Goal: Task Accomplishment & Management: Manage account settings

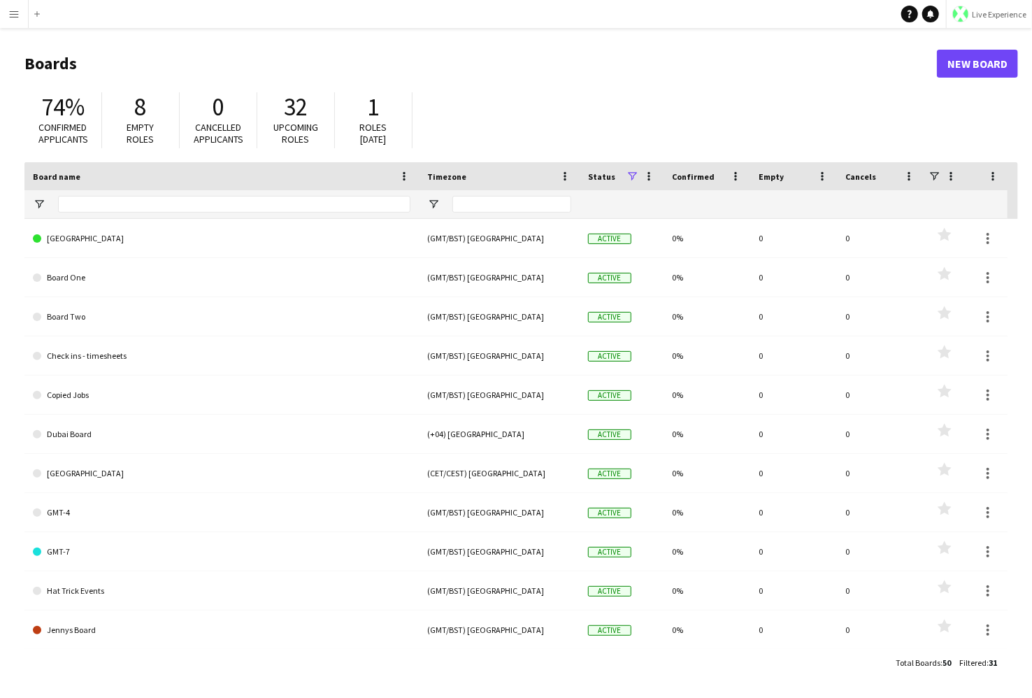
click at [981, 20] on button "Live Experience" at bounding box center [989, 14] width 86 height 28
click at [964, 87] on span "Walls Productions" at bounding box center [985, 92] width 75 height 13
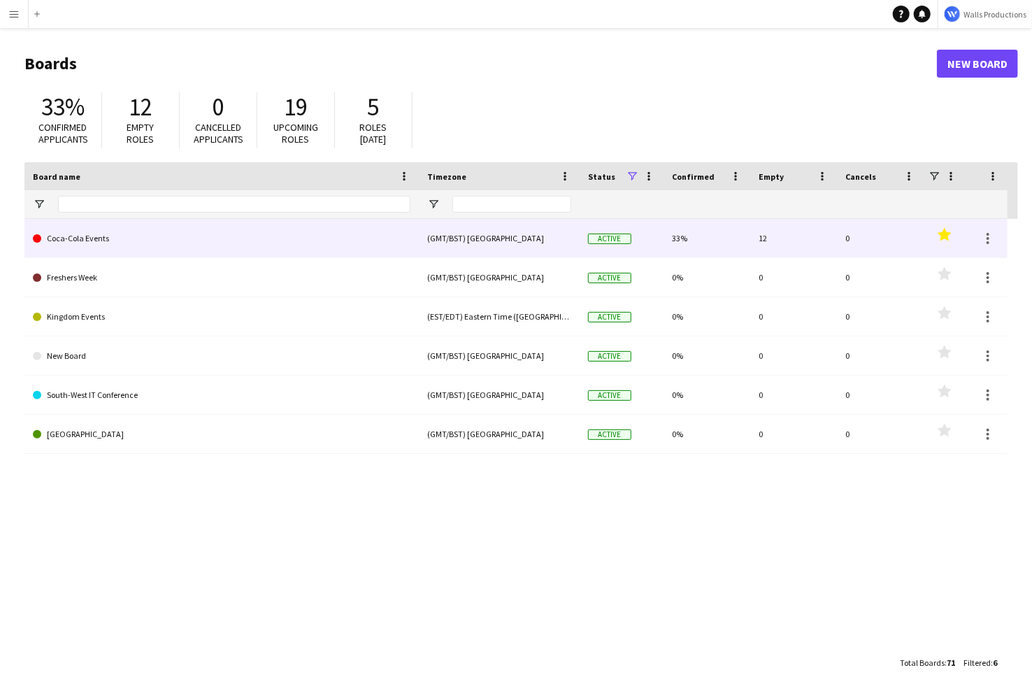
click at [120, 239] on link "Coca-Cola Events" at bounding box center [222, 238] width 378 height 39
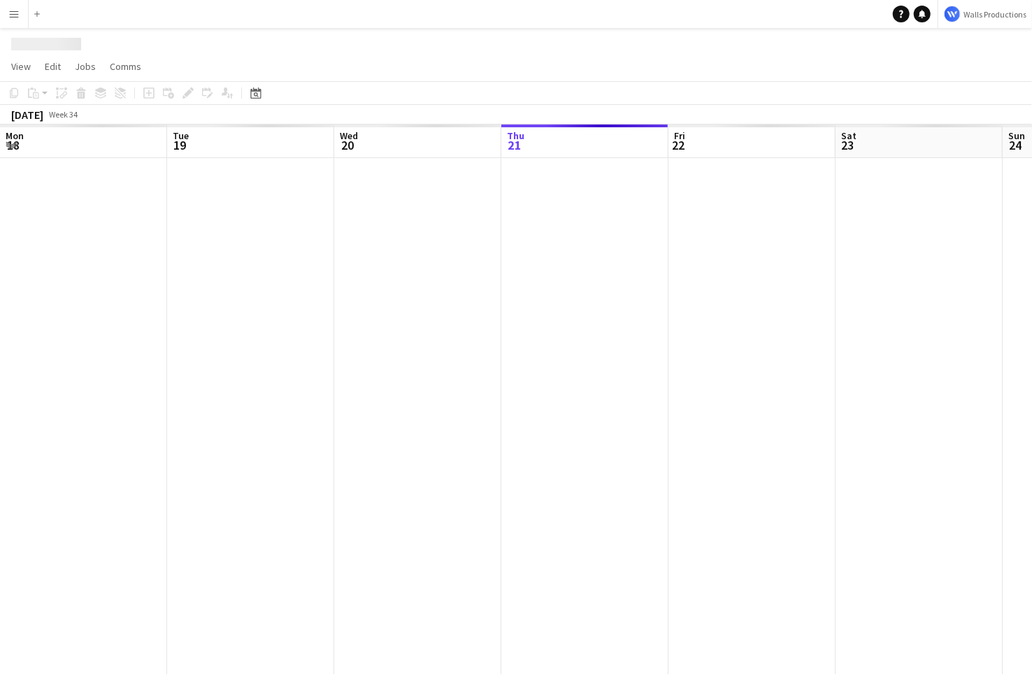
scroll to position [0, 334]
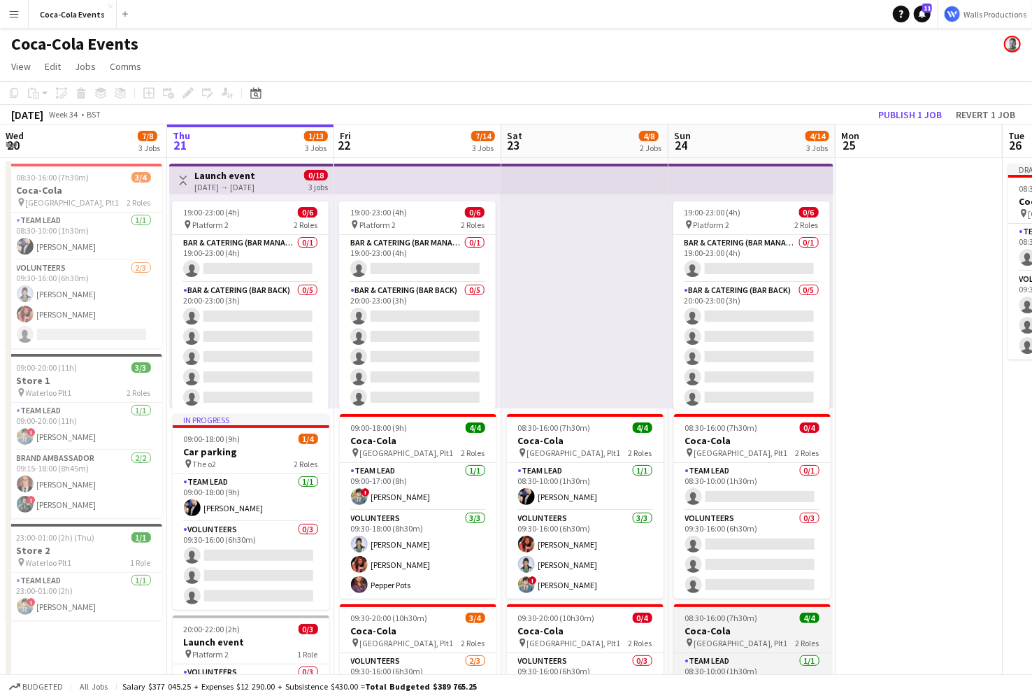
click at [758, 620] on div "08:30-16:00 (7h30m) 4/4" at bounding box center [752, 618] width 157 height 10
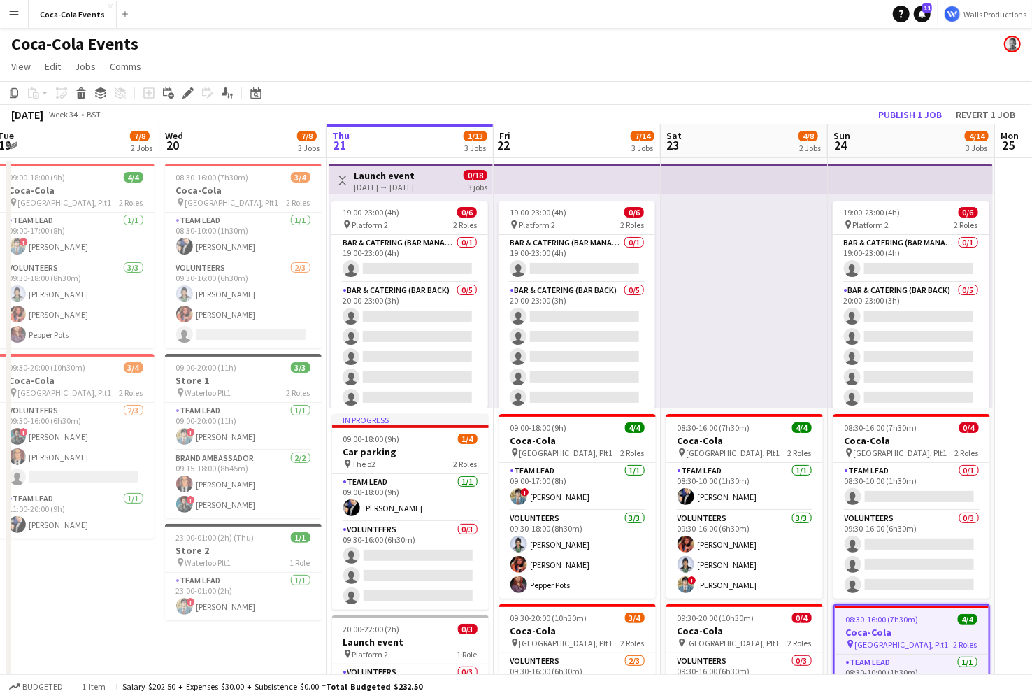
scroll to position [0, 292]
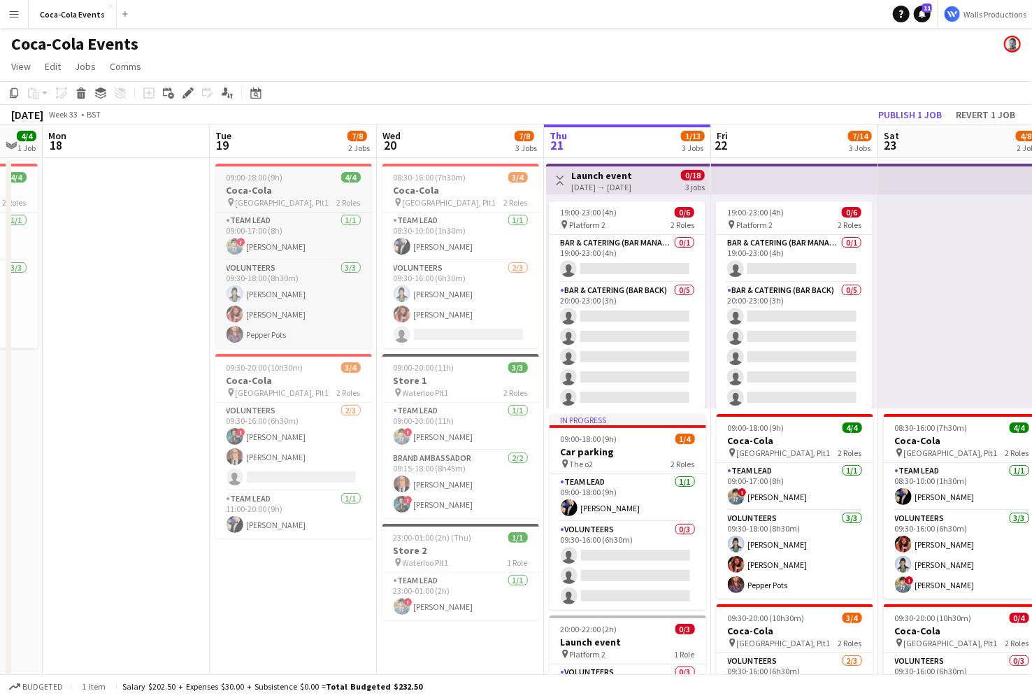
click at [282, 199] on span "[GEOGRAPHIC_DATA], Plt1" at bounding box center [283, 202] width 94 height 10
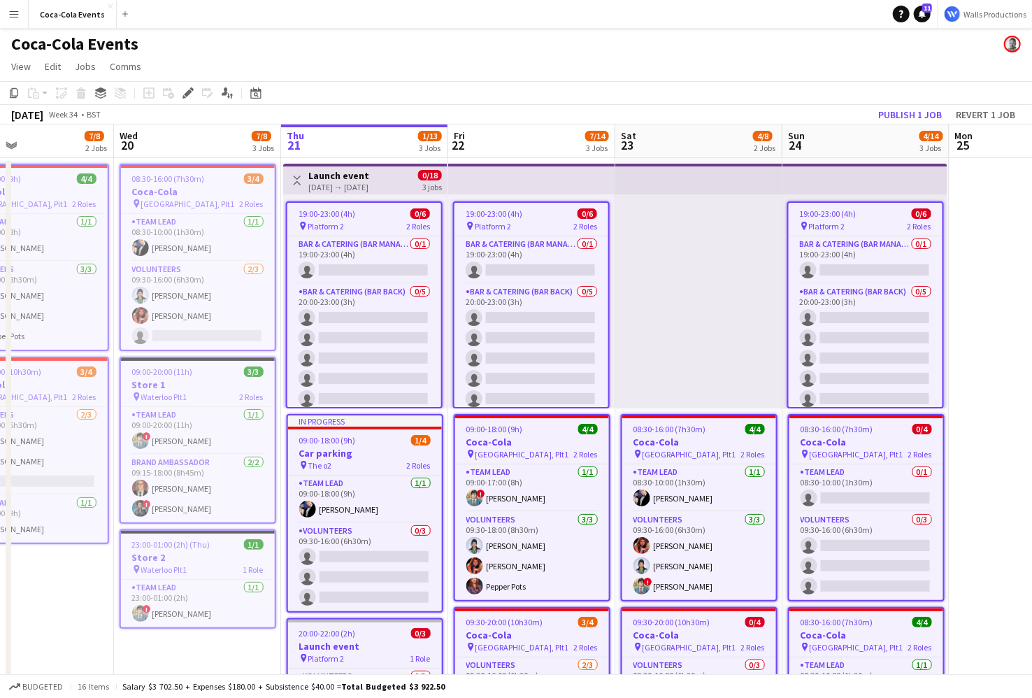
scroll to position [0, 641]
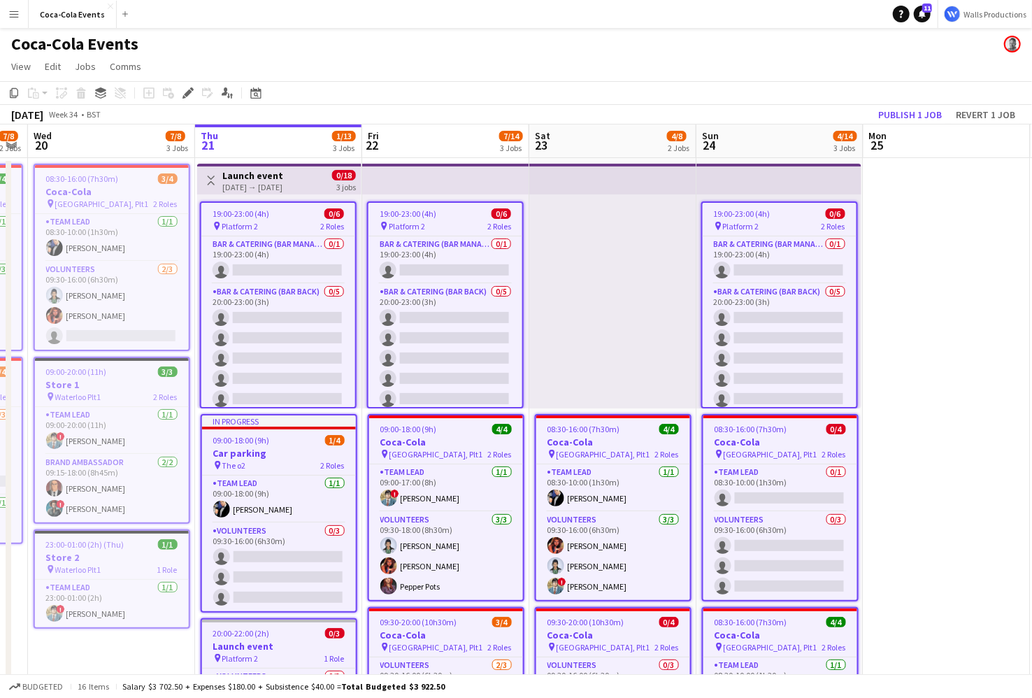
click at [771, 613] on app-job-card "08:30-16:00 (7h30m) 4/4 Coca-Cola pin [GEOGRAPHIC_DATA], Plt1 2 Roles Team Lead…" at bounding box center [780, 700] width 157 height 187
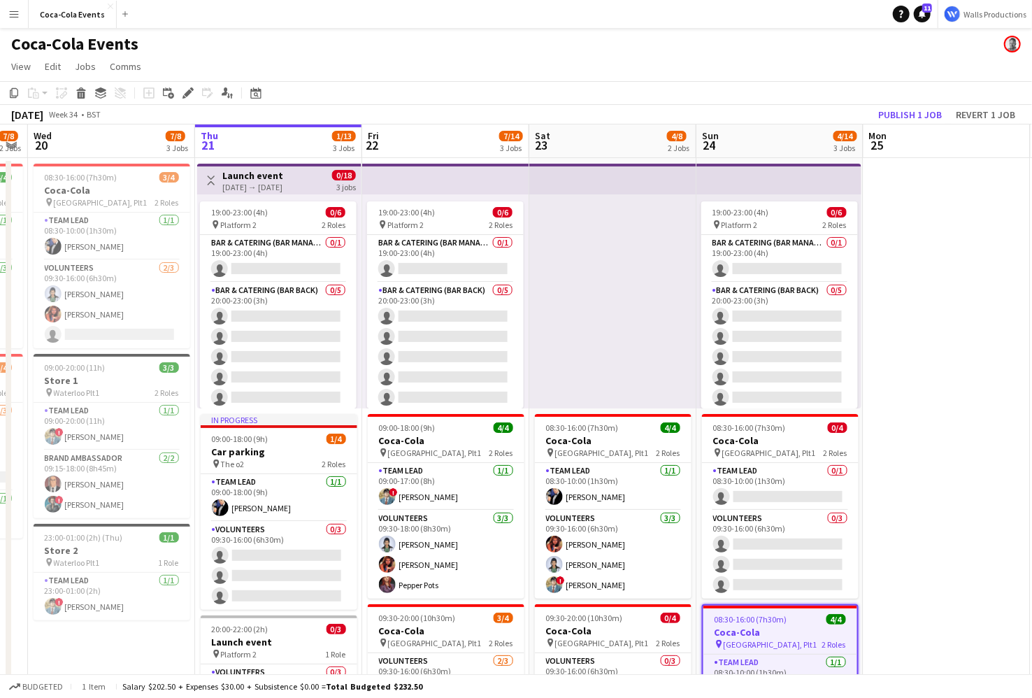
click at [220, 181] on div "Toggle View Launch event [DATE] → [DATE] 0/18 3 jobs" at bounding box center [279, 181] width 153 height 24
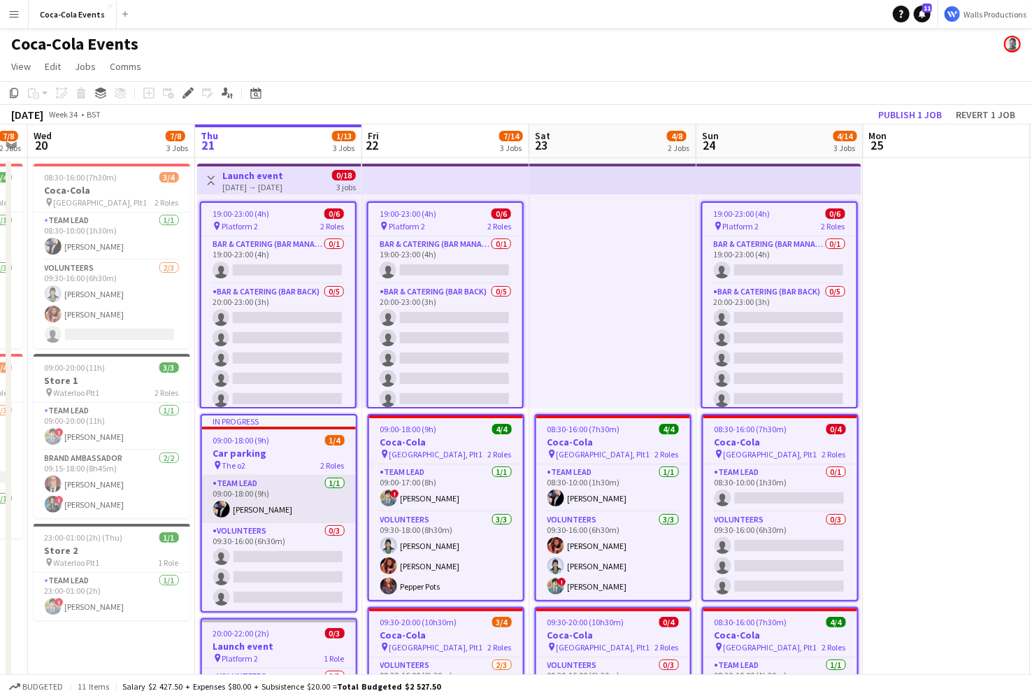
click at [305, 490] on app-card-role "Team Lead [DATE] 09:00-18:00 (9h) [PERSON_NAME]" at bounding box center [279, 500] width 154 height 48
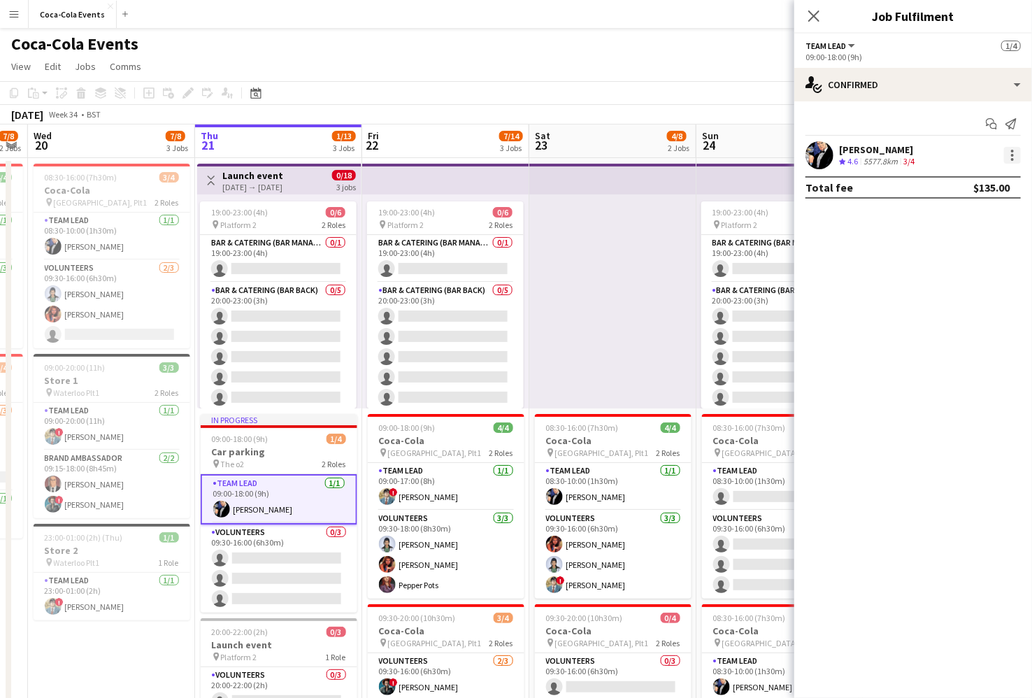
click at [1015, 157] on div at bounding box center [1012, 155] width 17 height 17
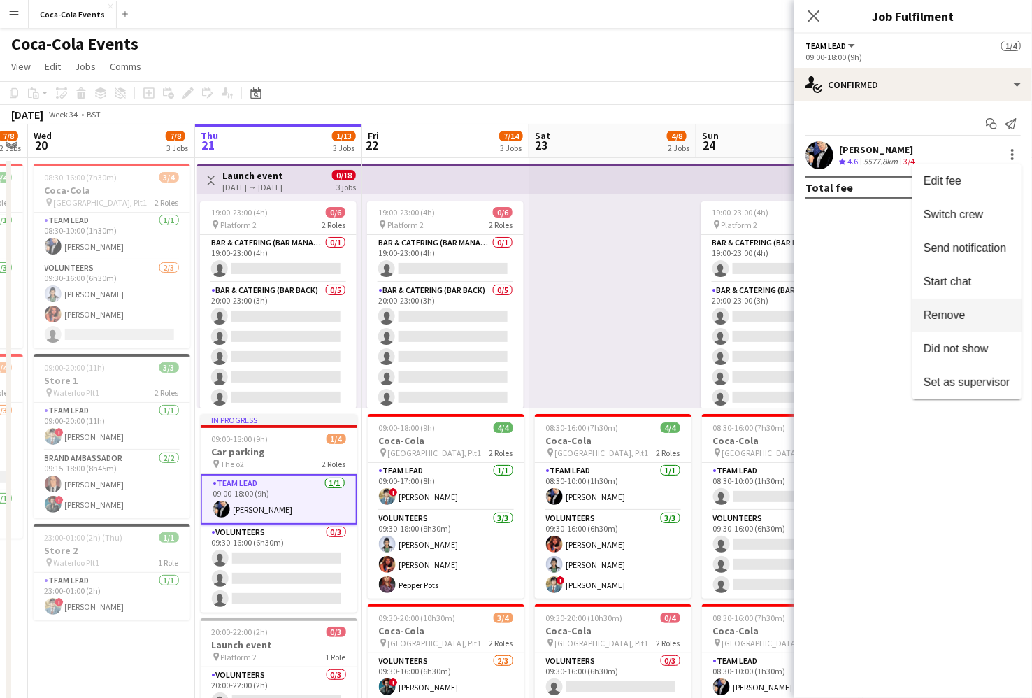
click at [965, 327] on button "Remove" at bounding box center [967, 316] width 109 height 34
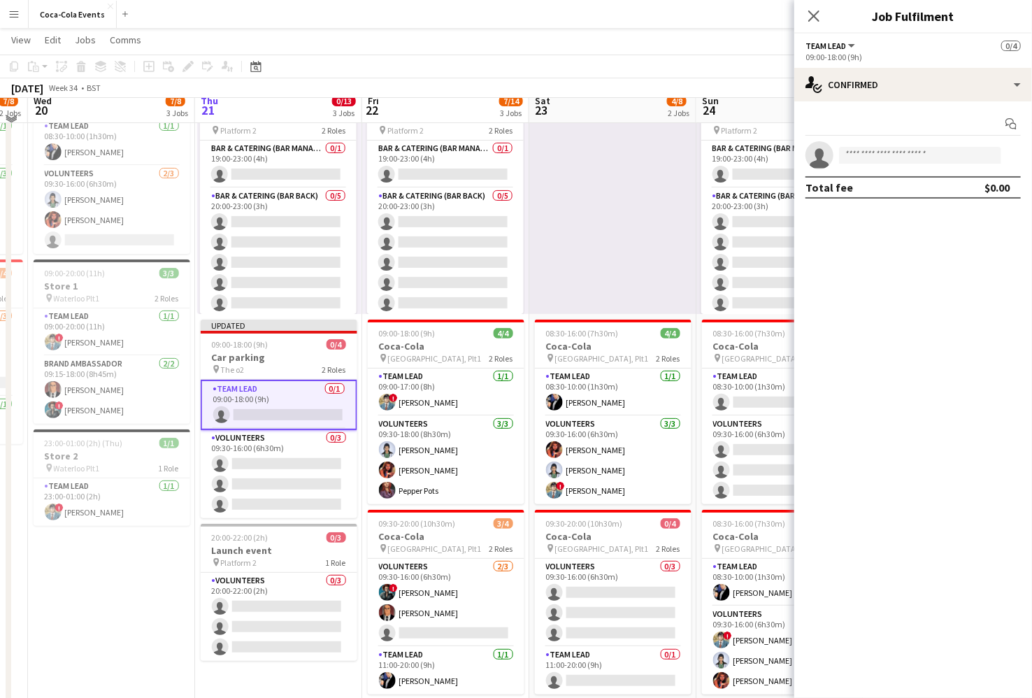
scroll to position [143, 0]
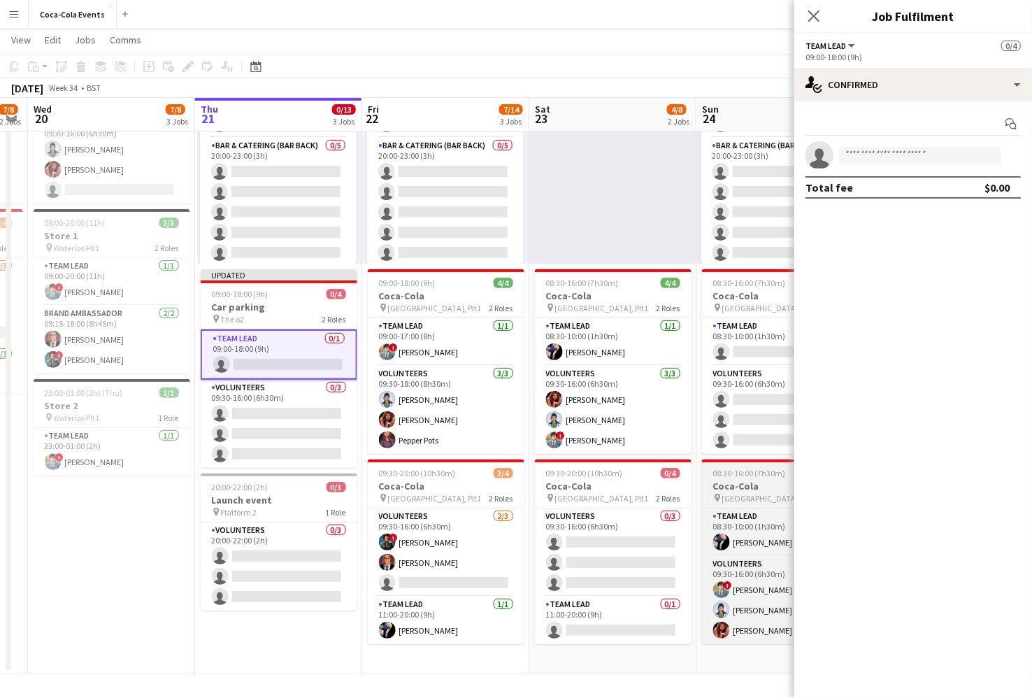
click at [731, 475] on span "08:30-16:00 (7h30m)" at bounding box center [749, 473] width 73 height 10
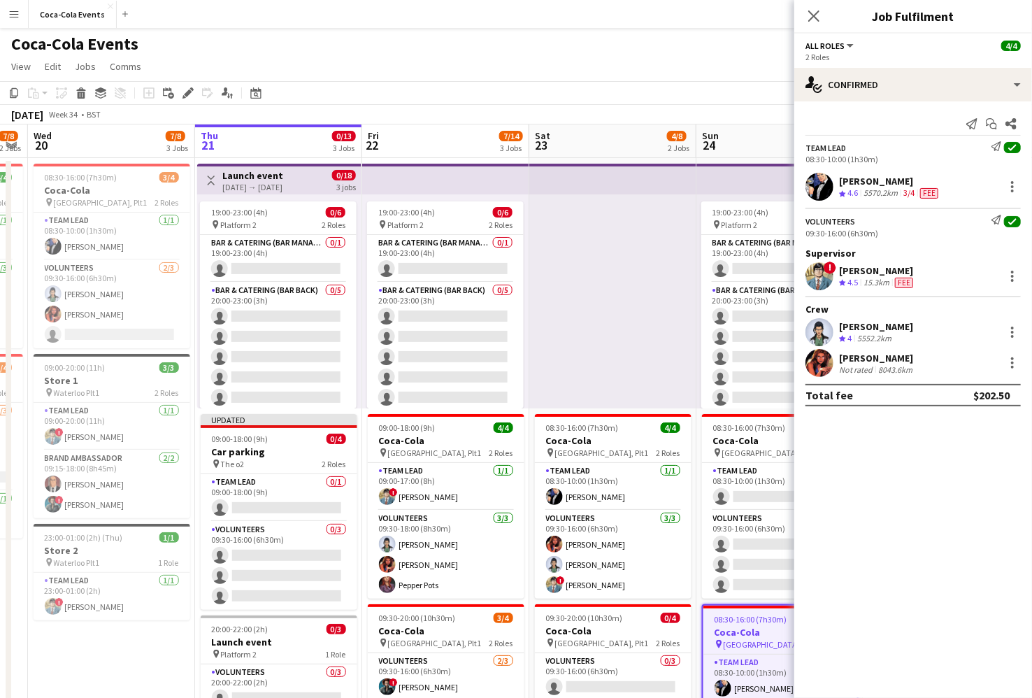
scroll to position [0, 641]
click at [237, 190] on div "[DATE] → [DATE]" at bounding box center [252, 187] width 61 height 10
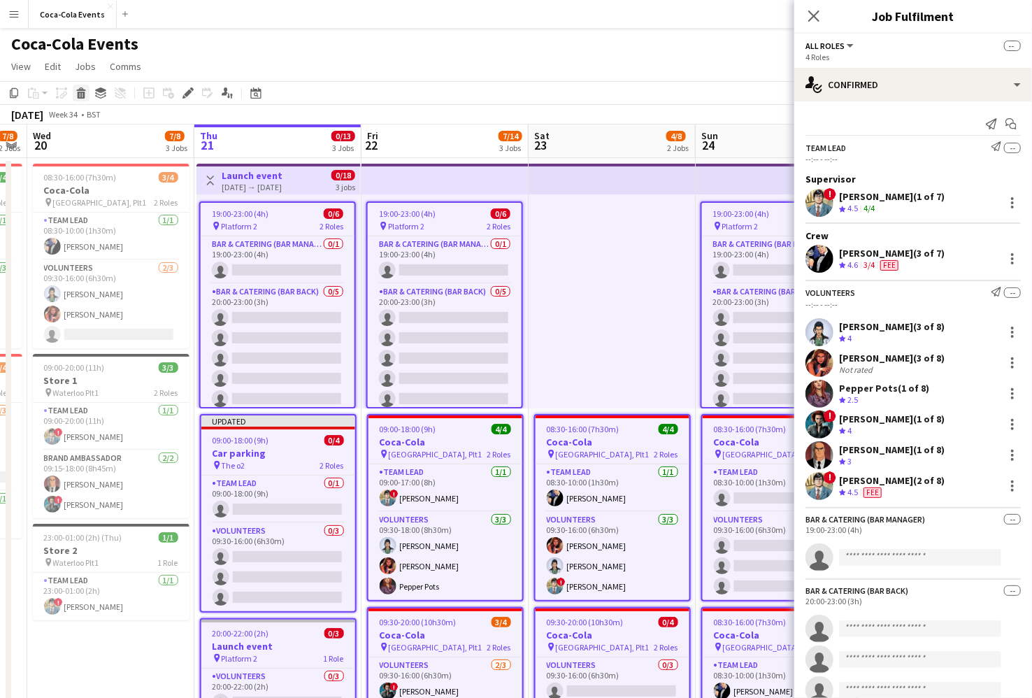
click at [78, 97] on icon at bounding box center [82, 95] width 8 height 7
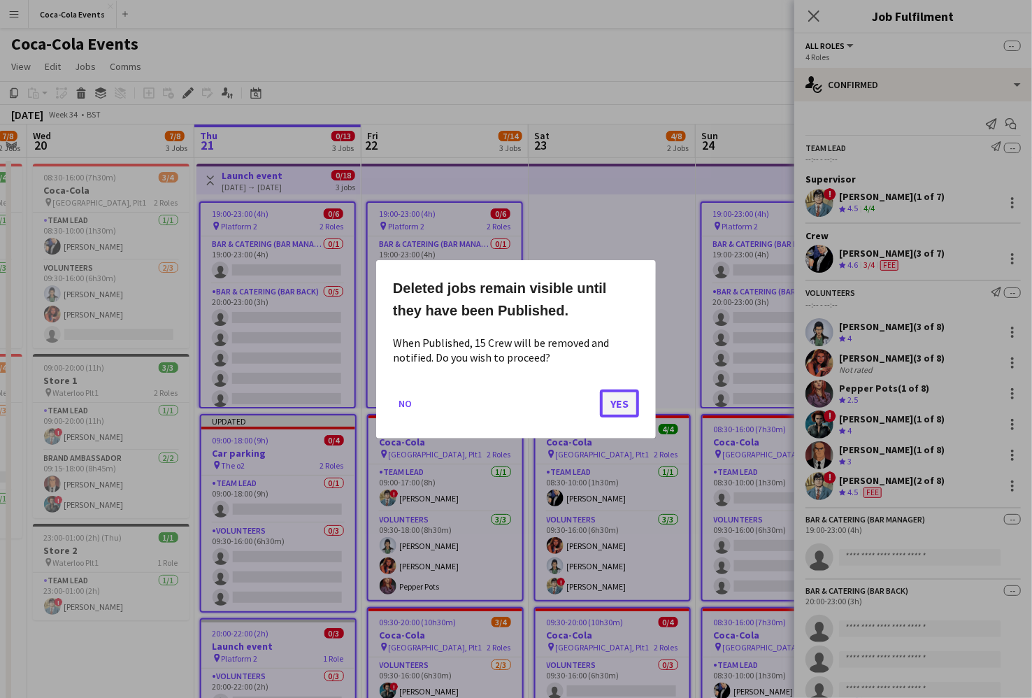
click at [628, 403] on button "Yes" at bounding box center [619, 403] width 39 height 28
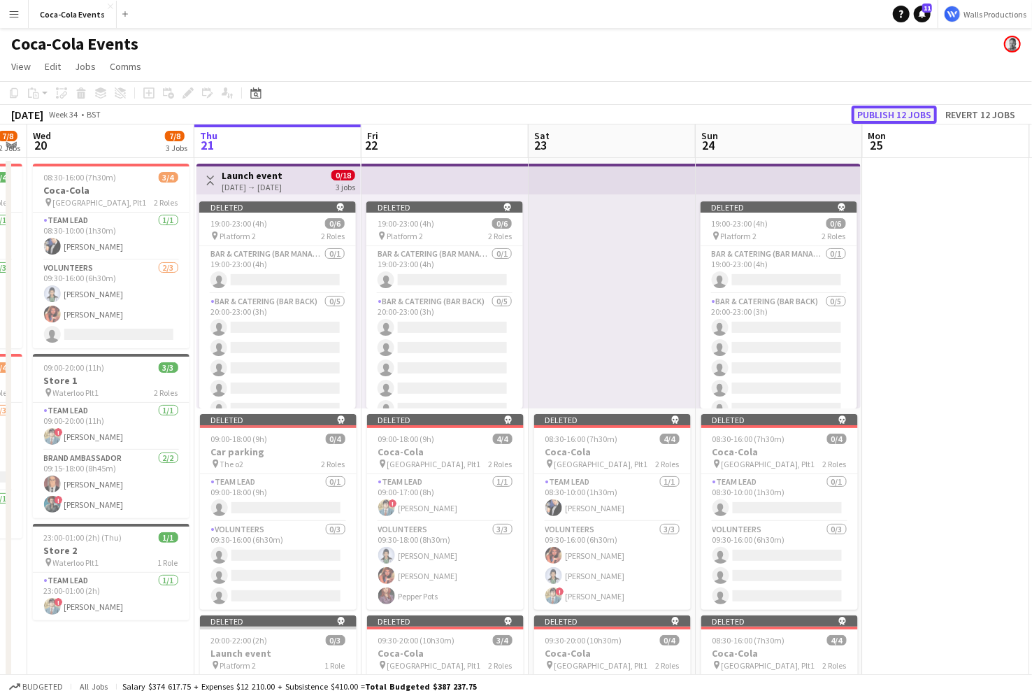
click at [861, 112] on button "Publish 12 jobs" at bounding box center [894, 115] width 85 height 18
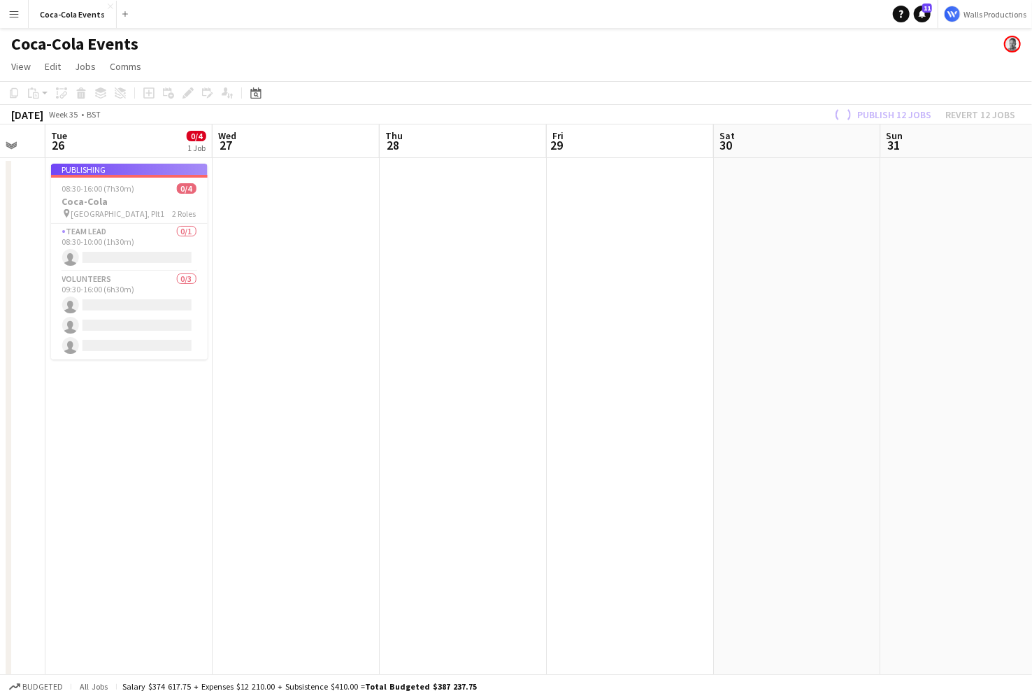
scroll to position [0, 686]
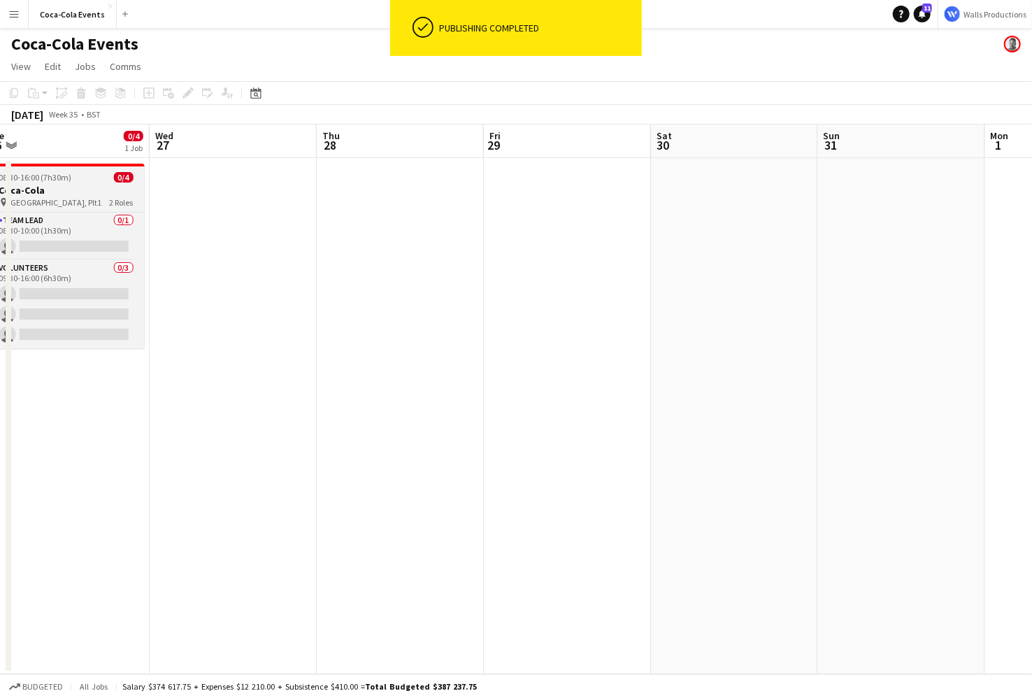
click at [87, 171] on app-job-card "08:30-16:00 (7h30m) 0/4 Coca-Cola pin Waterloo, Plt1 2 Roles Team Lead 0/1 08:3…" at bounding box center [66, 256] width 157 height 185
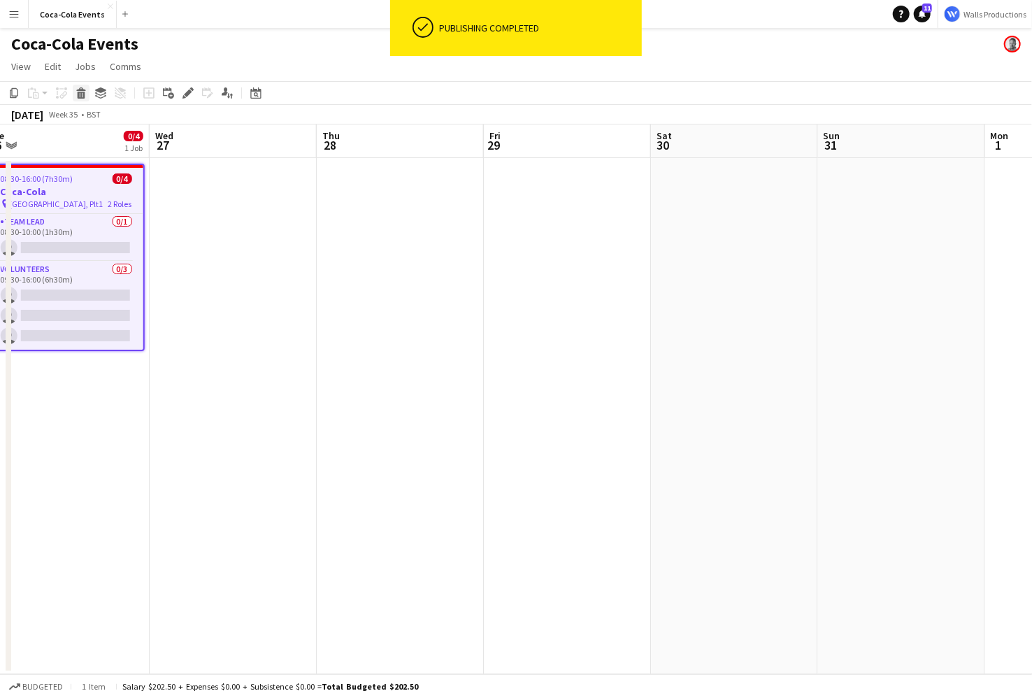
click at [83, 92] on icon at bounding box center [82, 95] width 8 height 7
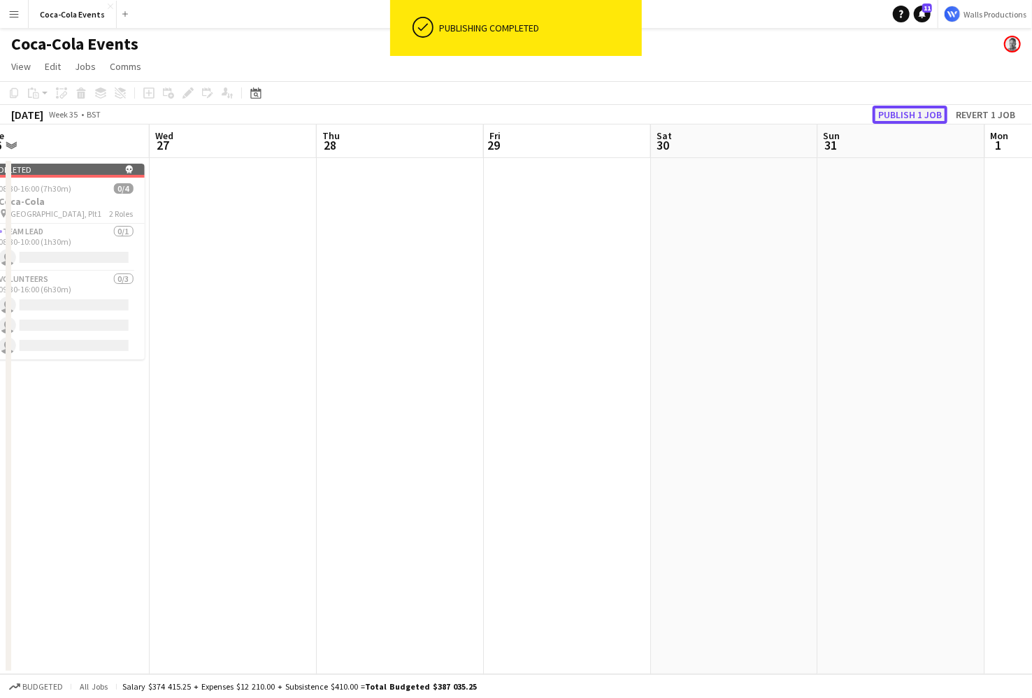
click at [904, 115] on button "Publish 1 job" at bounding box center [910, 115] width 75 height 18
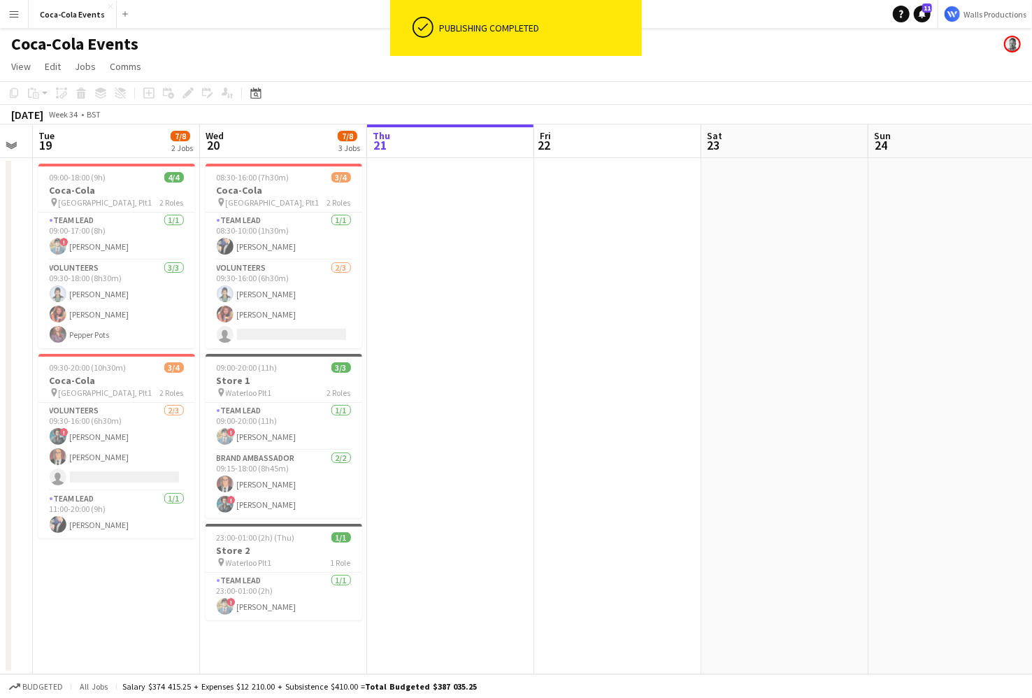
scroll to position [0, 397]
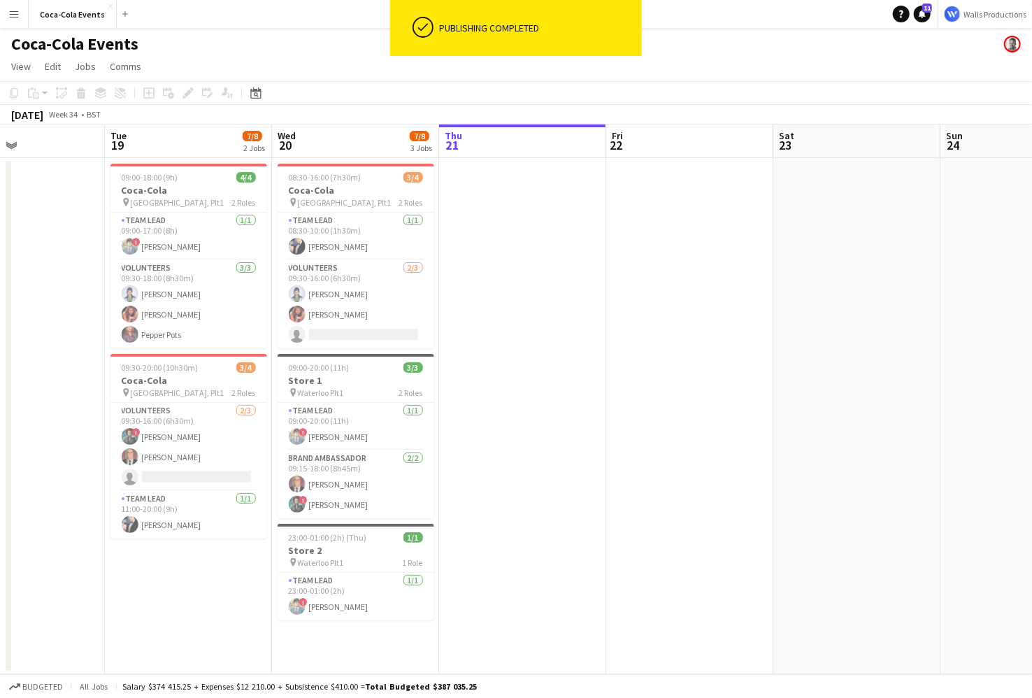
click at [534, 378] on app-date-cell at bounding box center [522, 416] width 167 height 516
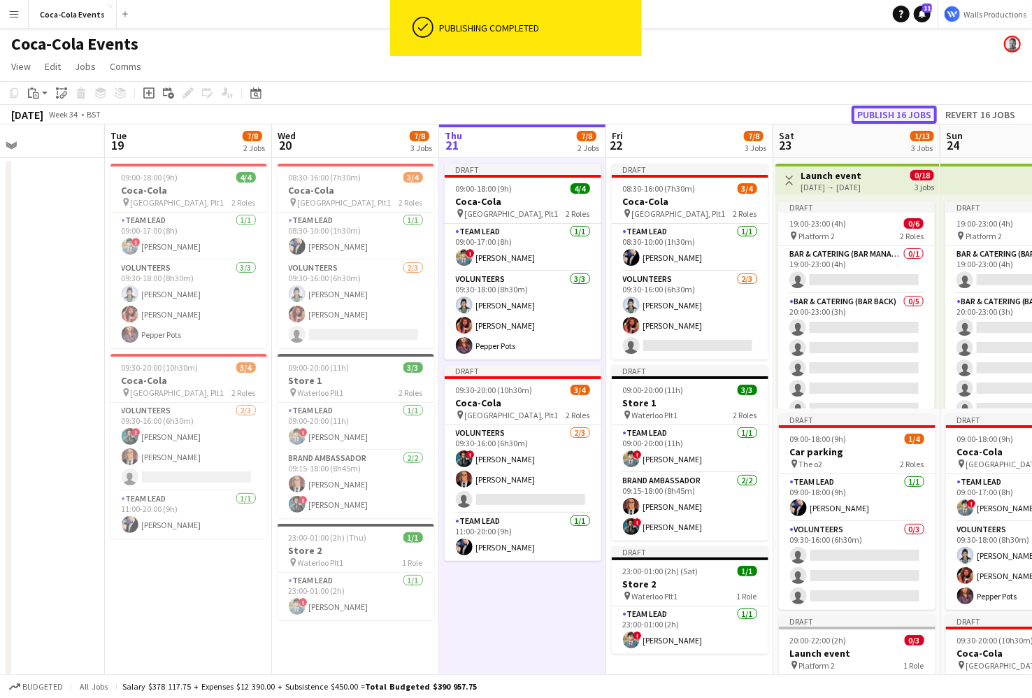
click at [894, 109] on button "Publish 16 jobs" at bounding box center [894, 115] width 85 height 18
